Goal: Information Seeking & Learning: Learn about a topic

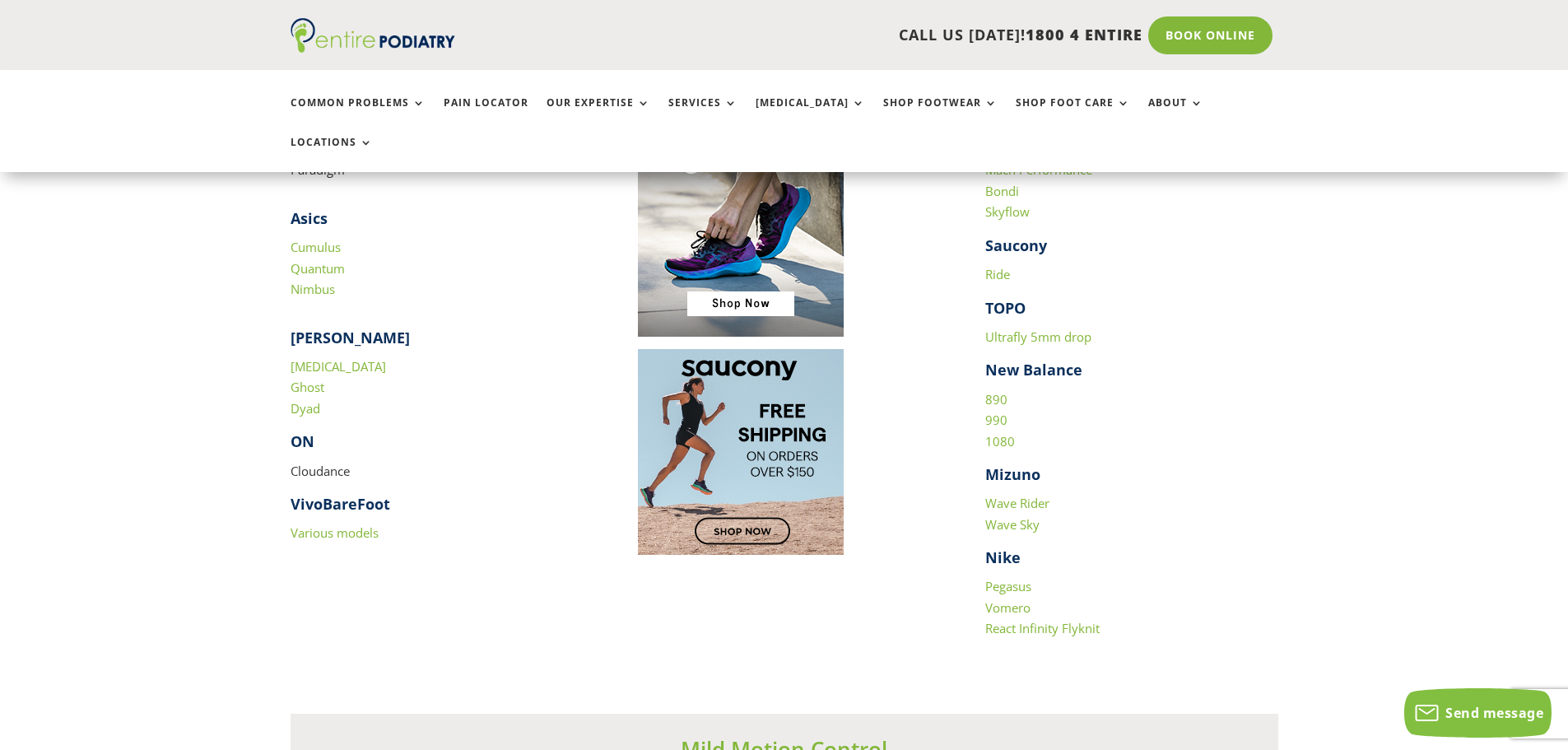
scroll to position [1712, 0]
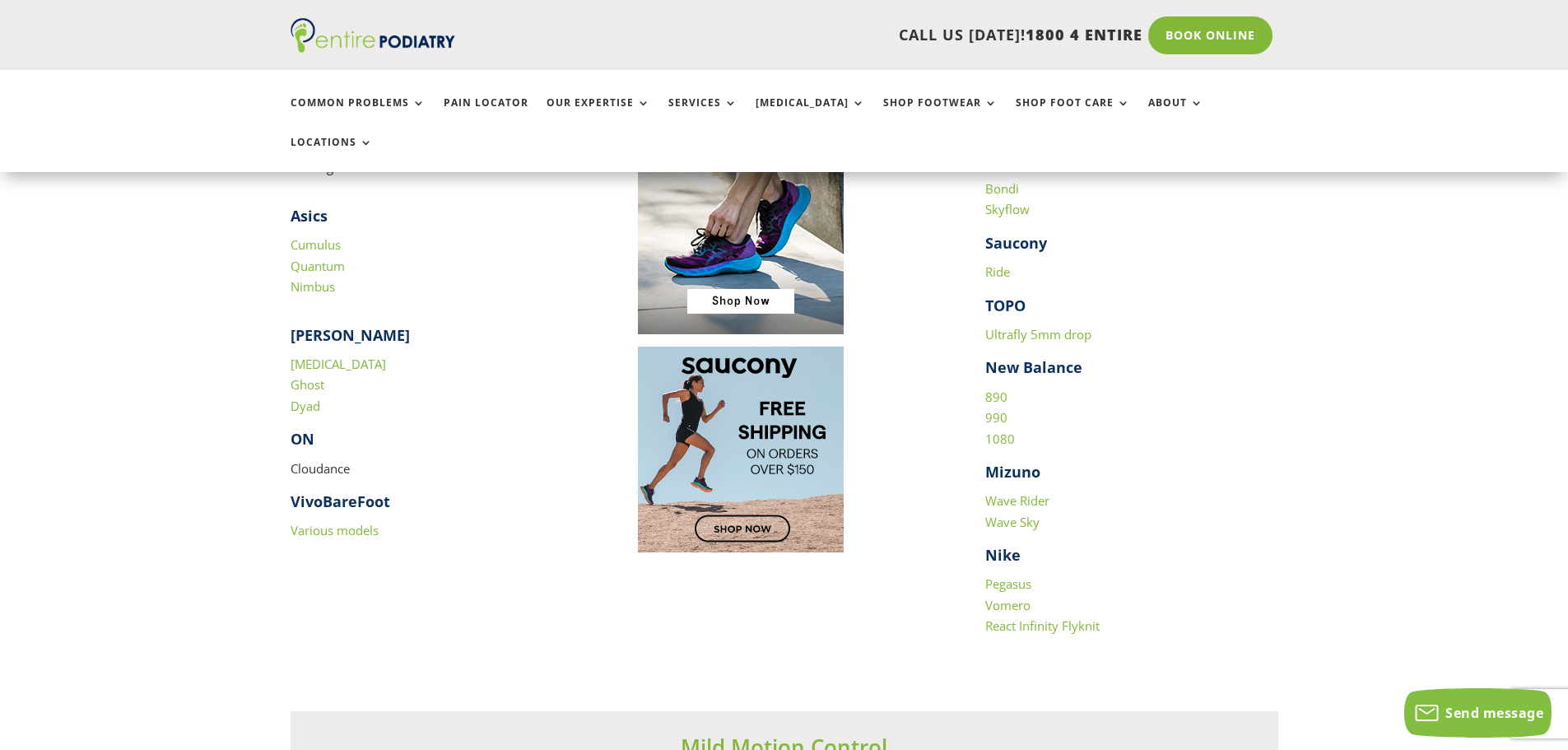
click at [1007, 492] on link "Wave Rider" at bounding box center [1017, 500] width 64 height 16
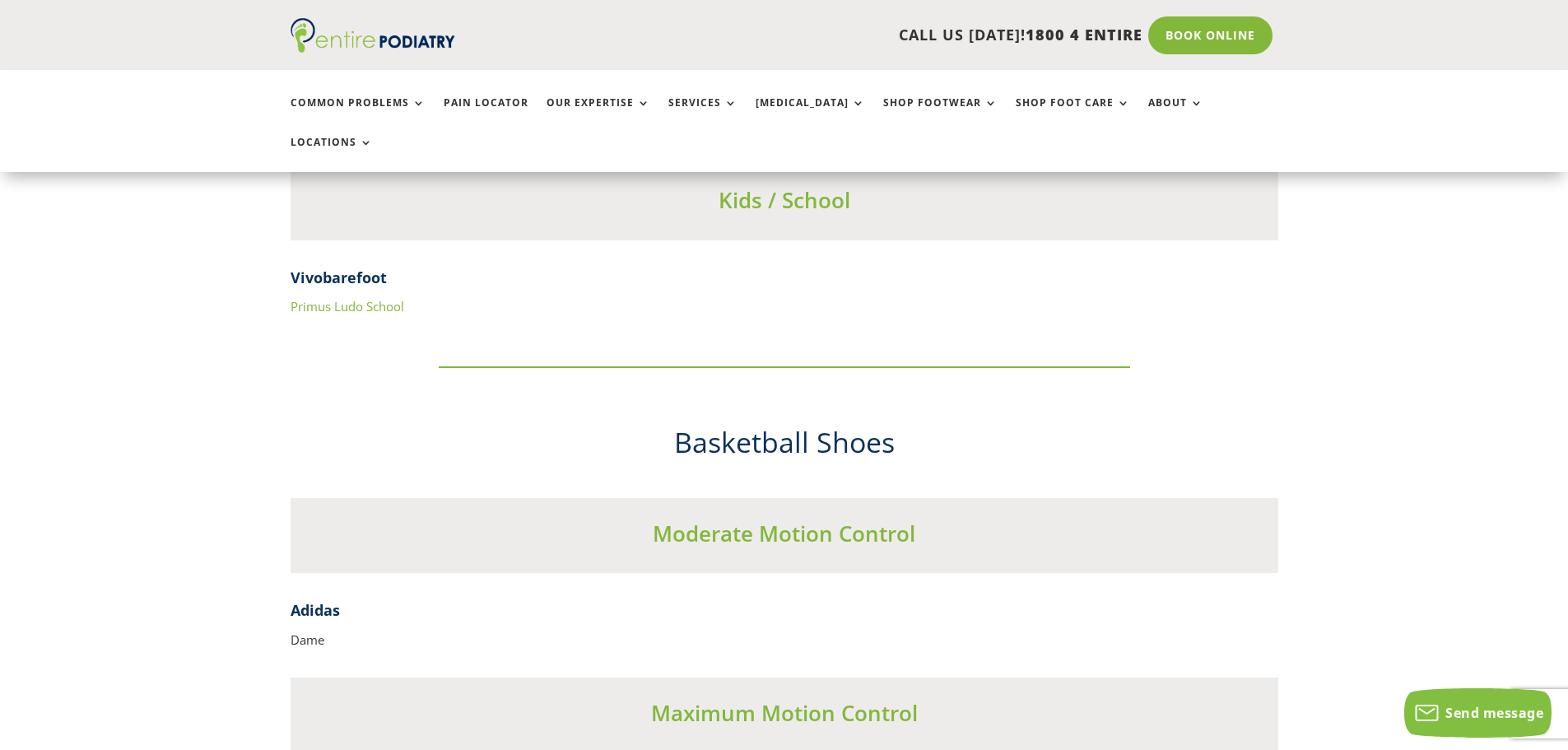
scroll to position [6517, 0]
click at [373, 297] on link "Primus Ludo School" at bounding box center [346, 305] width 113 height 16
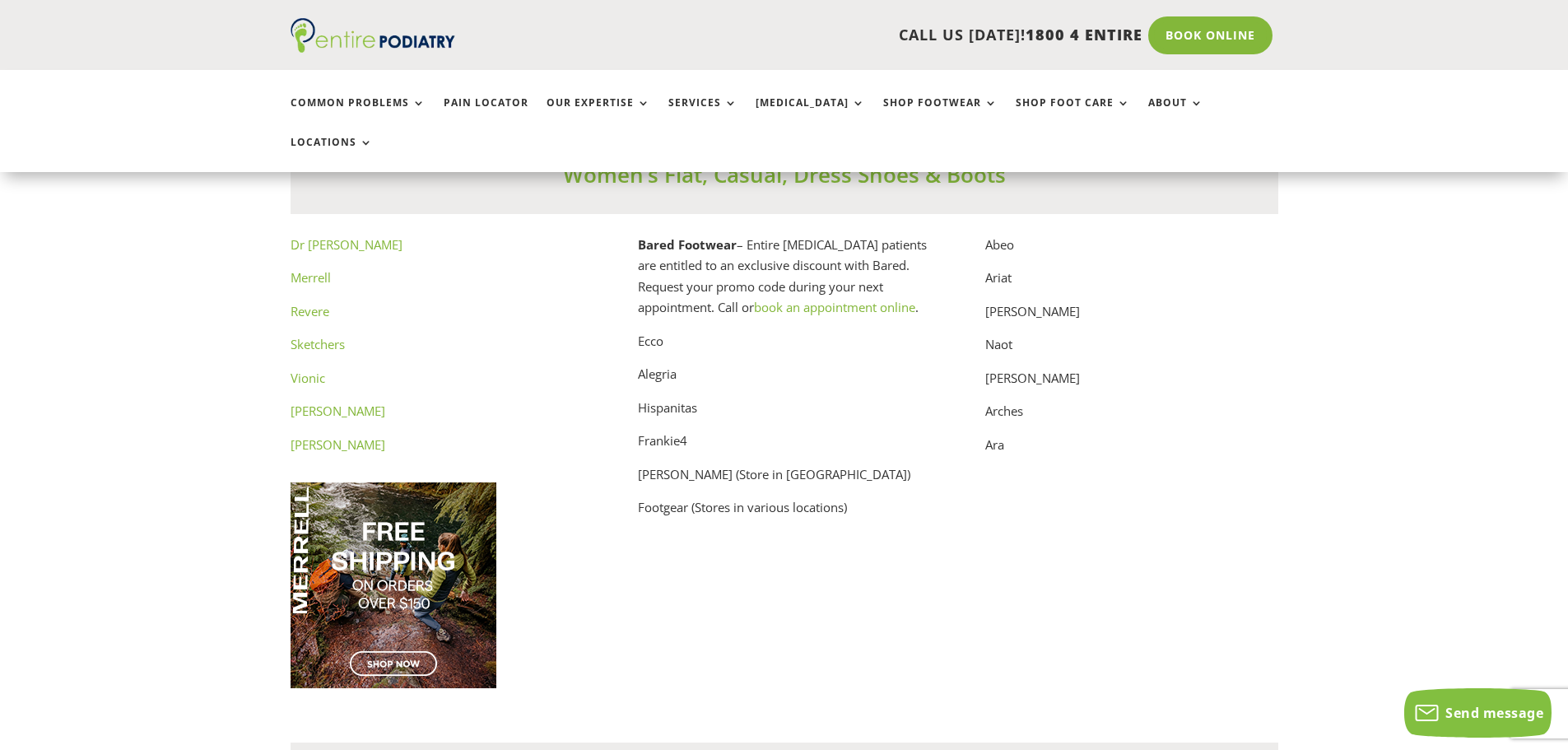
scroll to position [8228, 0]
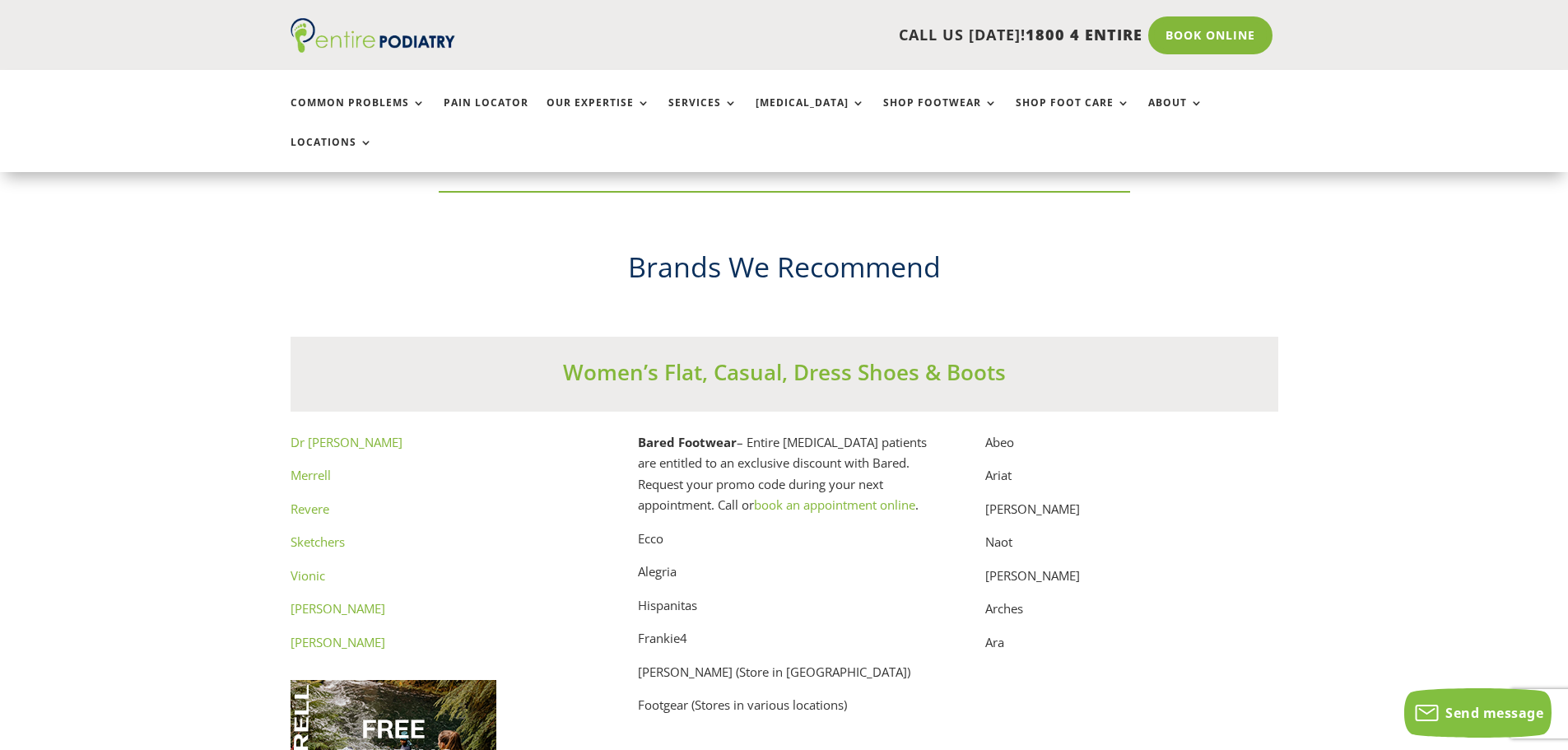
click at [321, 434] on link "Dr [PERSON_NAME]" at bounding box center [346, 442] width 112 height 16
click at [311, 567] on link "Vionic" at bounding box center [307, 575] width 35 height 16
